Goal: Find specific page/section: Find specific page/section

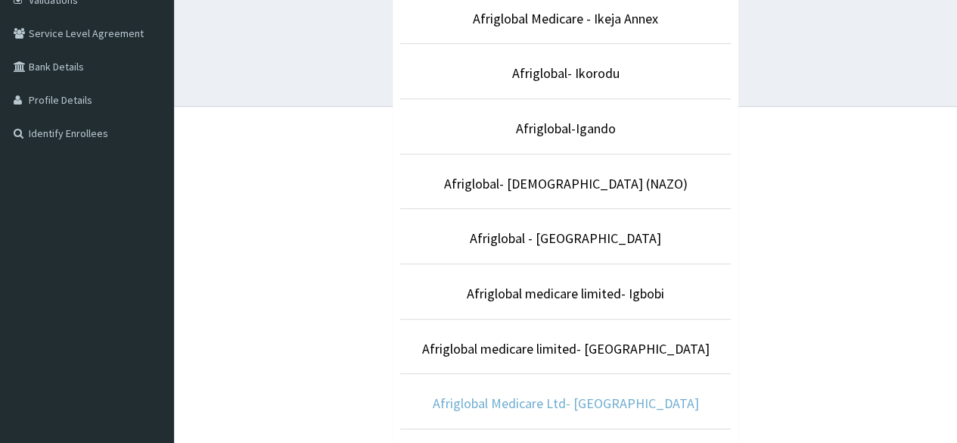
click at [596, 403] on link "Afriglobal Medicare Ltd- [GEOGRAPHIC_DATA]" at bounding box center [566, 402] width 266 height 17
click at [590, 396] on link "Afriglobal Medicare Ltd- [GEOGRAPHIC_DATA]" at bounding box center [566, 402] width 266 height 17
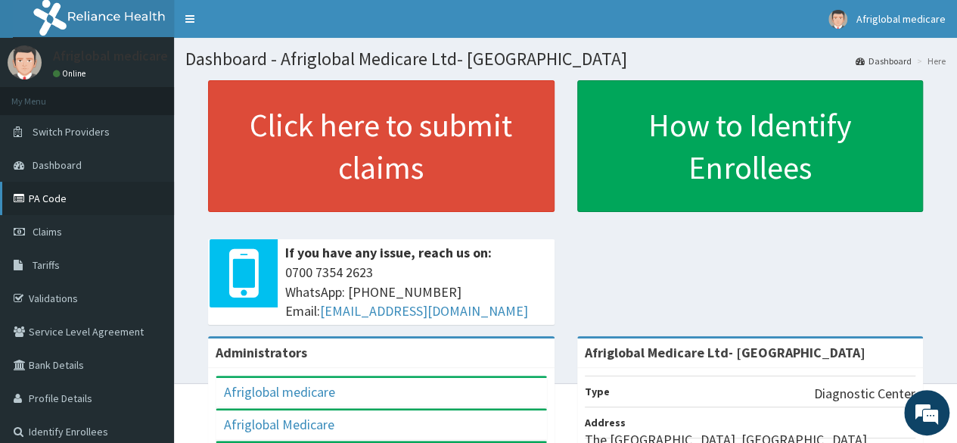
click at [59, 201] on link "PA Code" at bounding box center [87, 198] width 174 height 33
